Goal: Task Accomplishment & Management: Use online tool/utility

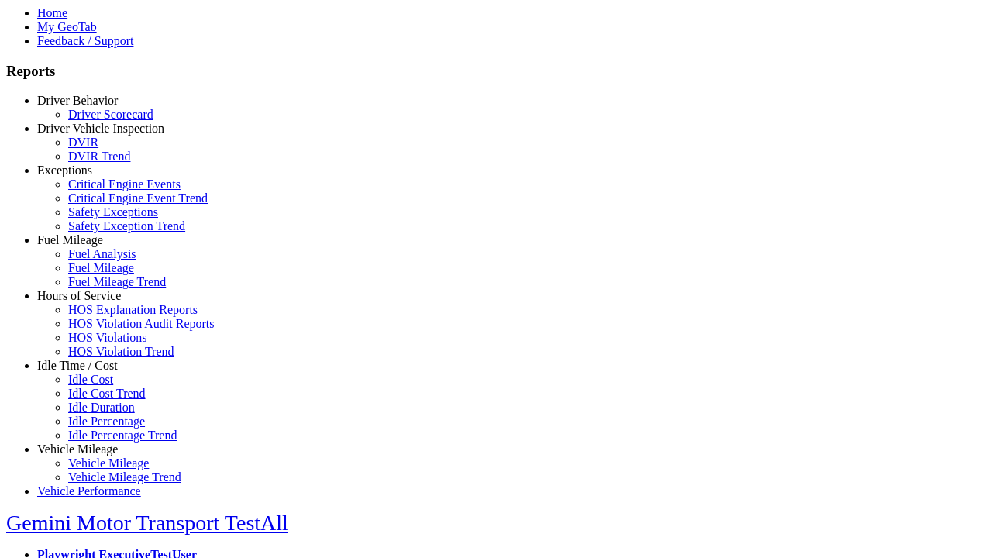
click at [89, 302] on link "Hours of Service" at bounding box center [79, 295] width 84 height 13
click at [101, 316] on link "HOS Explanation Reports" at bounding box center [132, 309] width 129 height 13
type textarea "**********"
